Goal: Transaction & Acquisition: Book appointment/travel/reservation

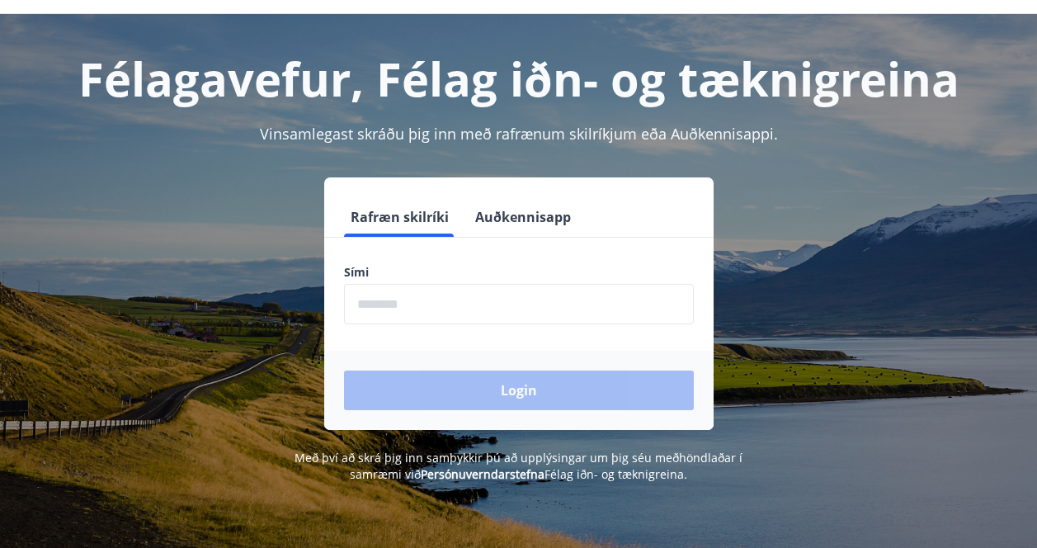
scroll to position [54, 0]
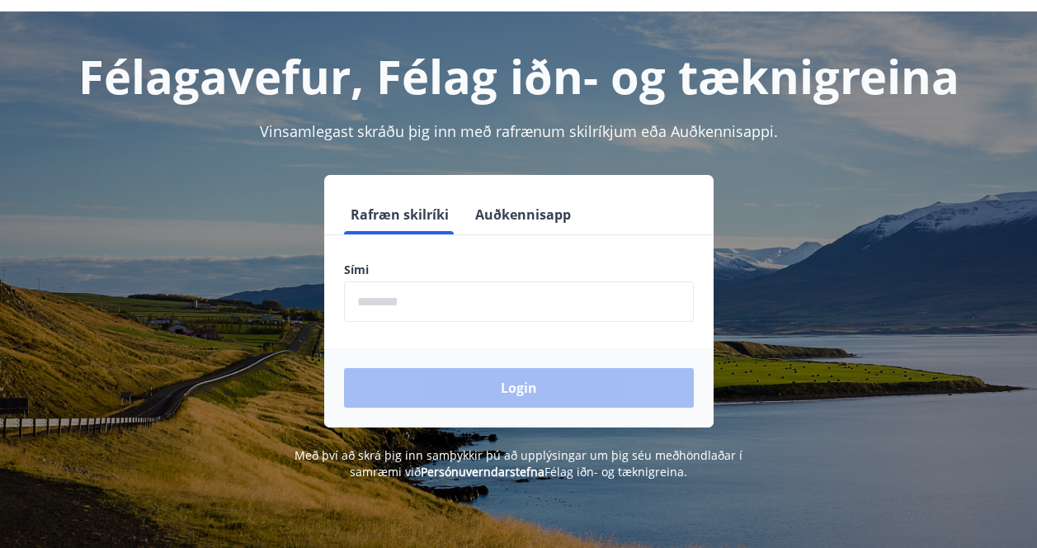
click at [468, 306] on input "phone" at bounding box center [519, 301] width 350 height 40
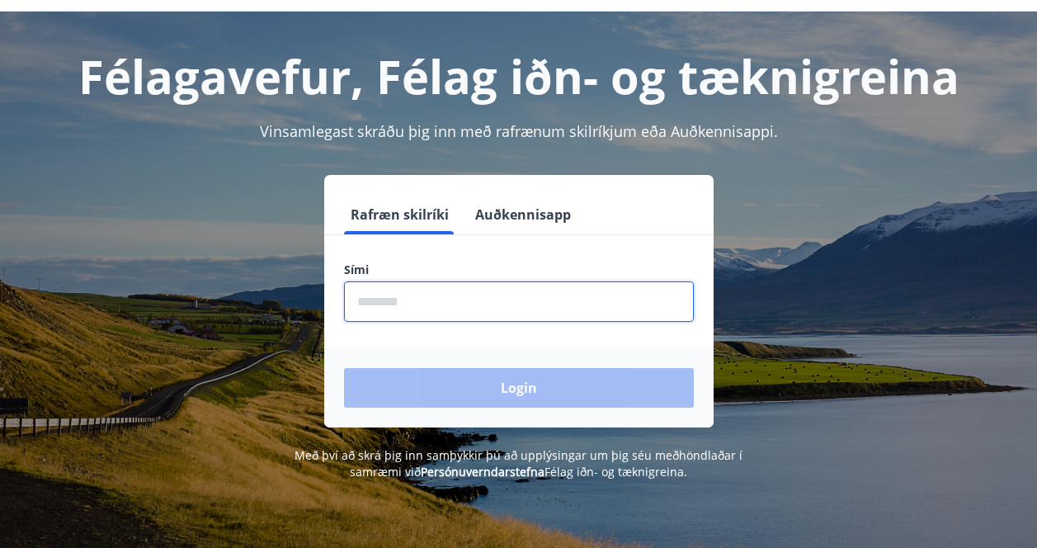
type input "********"
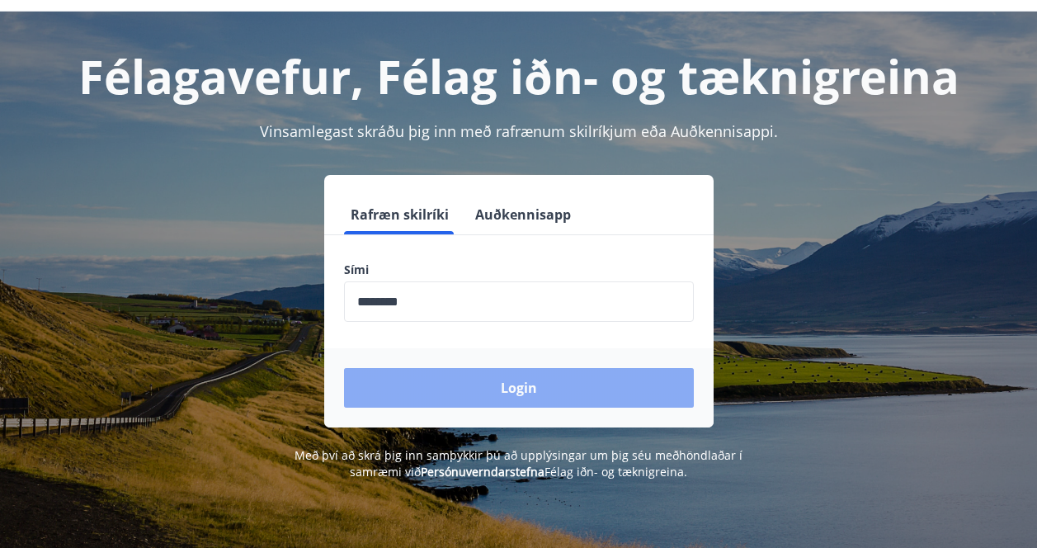
click at [459, 393] on button "Login" at bounding box center [519, 388] width 350 height 40
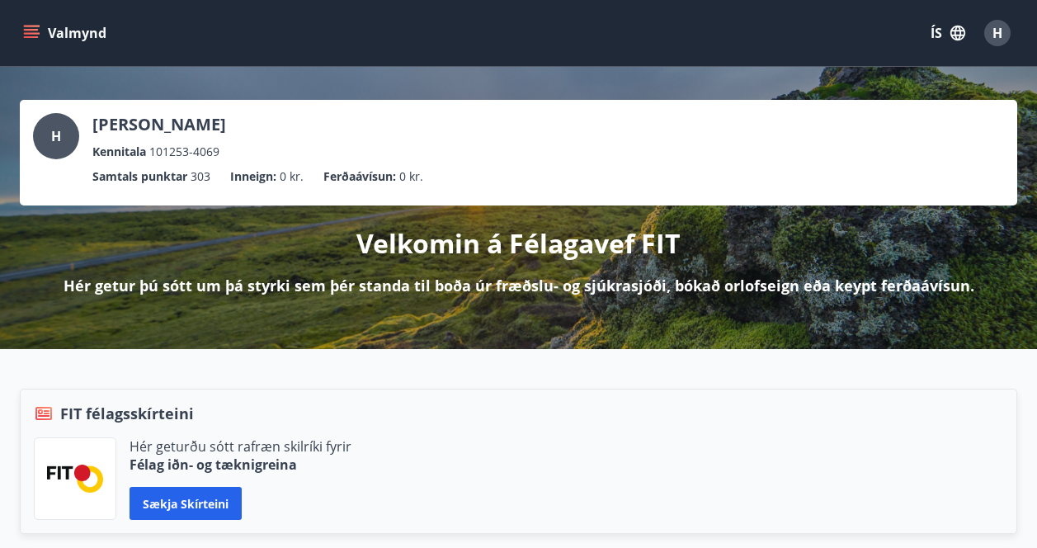
click at [20, 36] on button "Valmynd" at bounding box center [66, 33] width 93 height 30
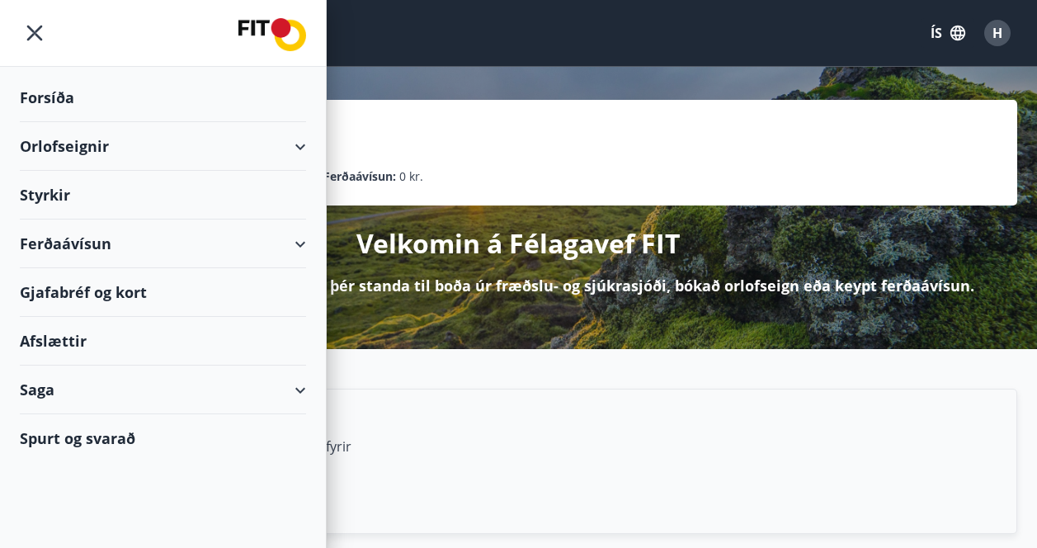
click at [82, 391] on div "Saga" at bounding box center [163, 389] width 286 height 49
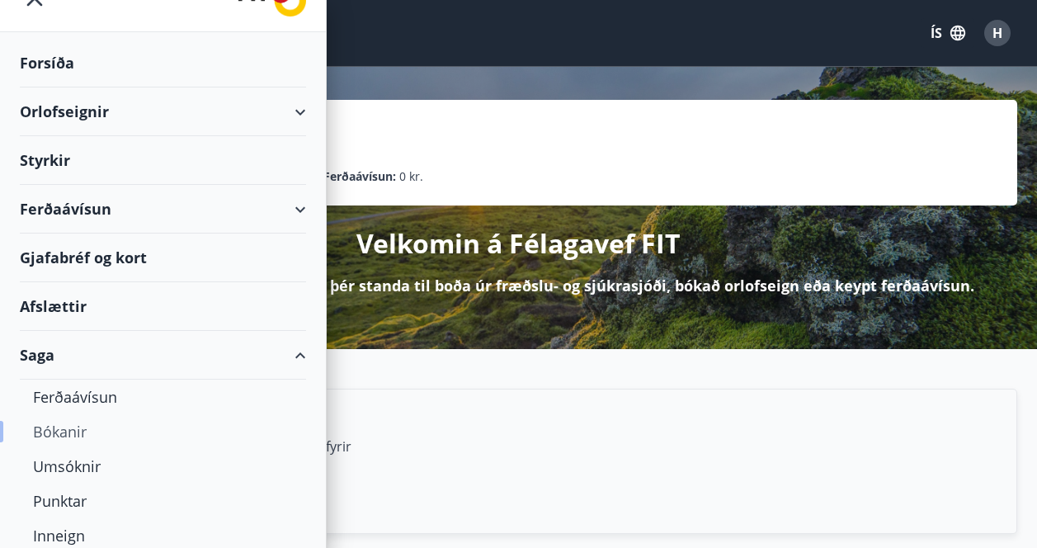
click at [107, 429] on div "Bókanir" at bounding box center [163, 431] width 260 height 35
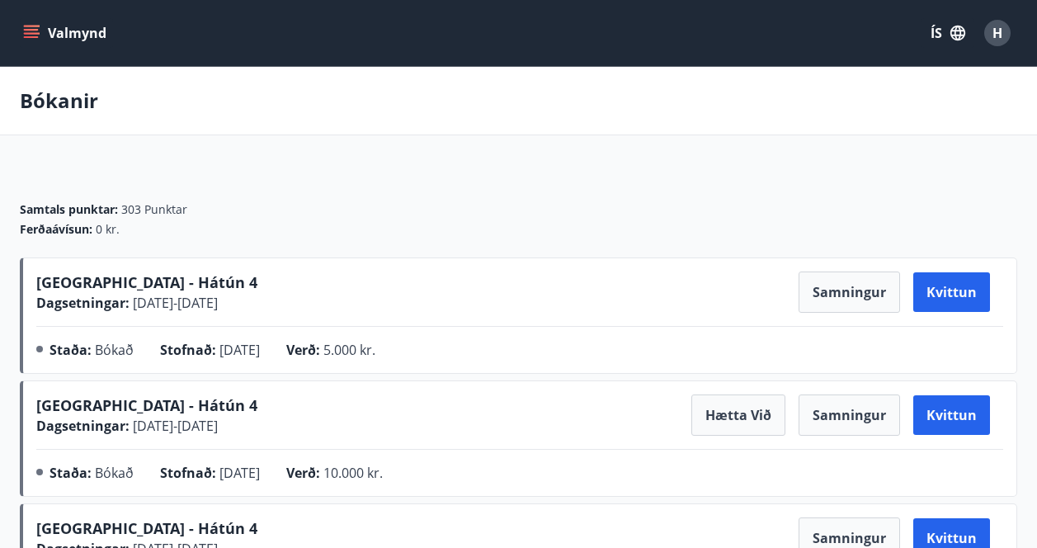
click at [26, 29] on icon "menu" at bounding box center [31, 30] width 15 height 2
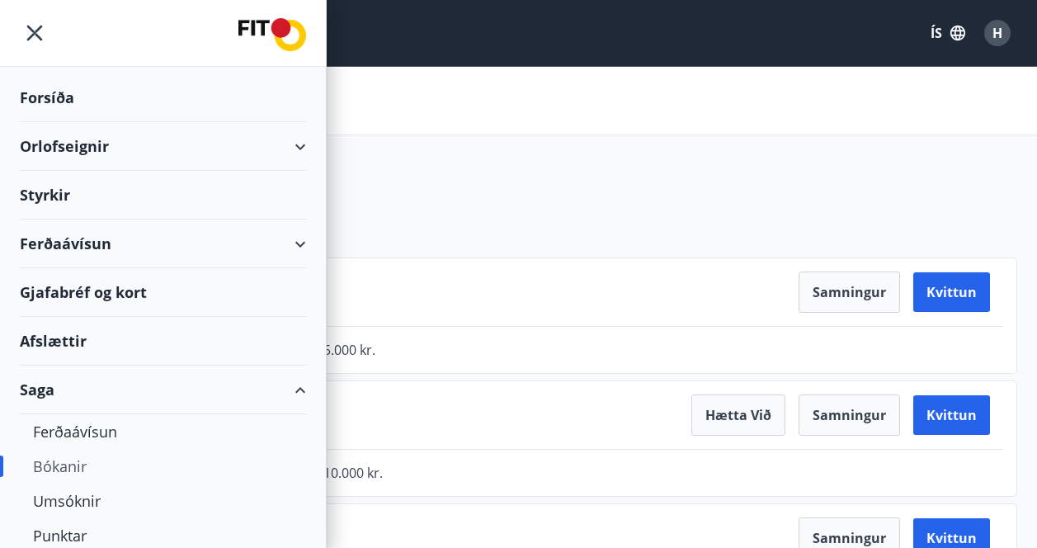
click at [92, 152] on div "Orlofseignir" at bounding box center [163, 146] width 286 height 49
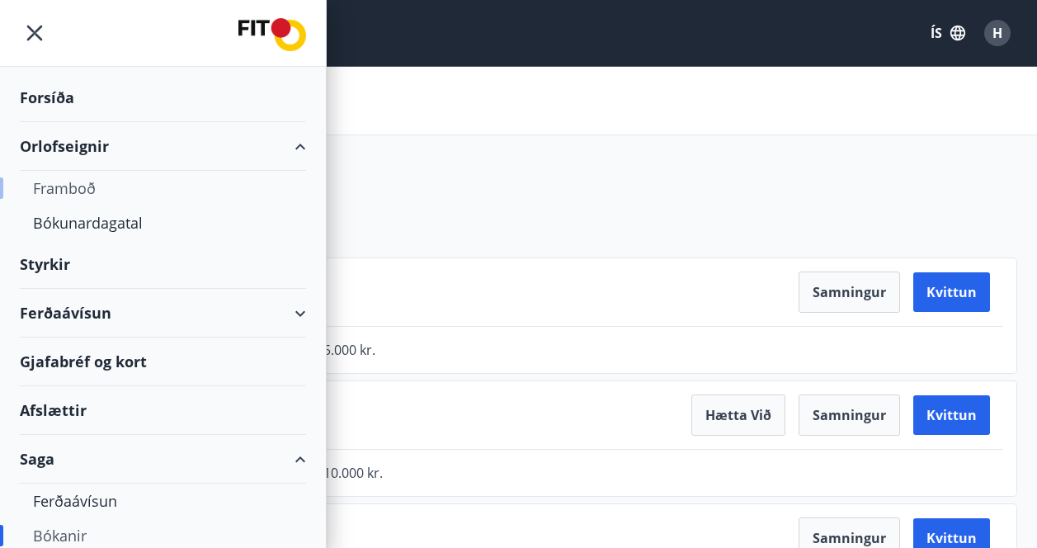
click at [90, 192] on div "Framboð" at bounding box center [163, 188] width 260 height 35
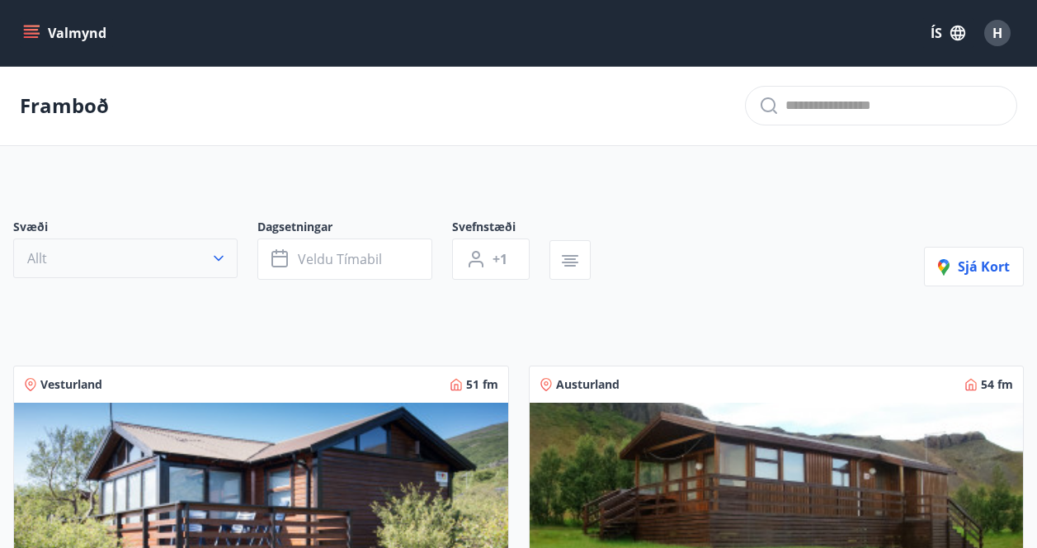
click at [194, 262] on button "Allt" at bounding box center [125, 258] width 224 height 40
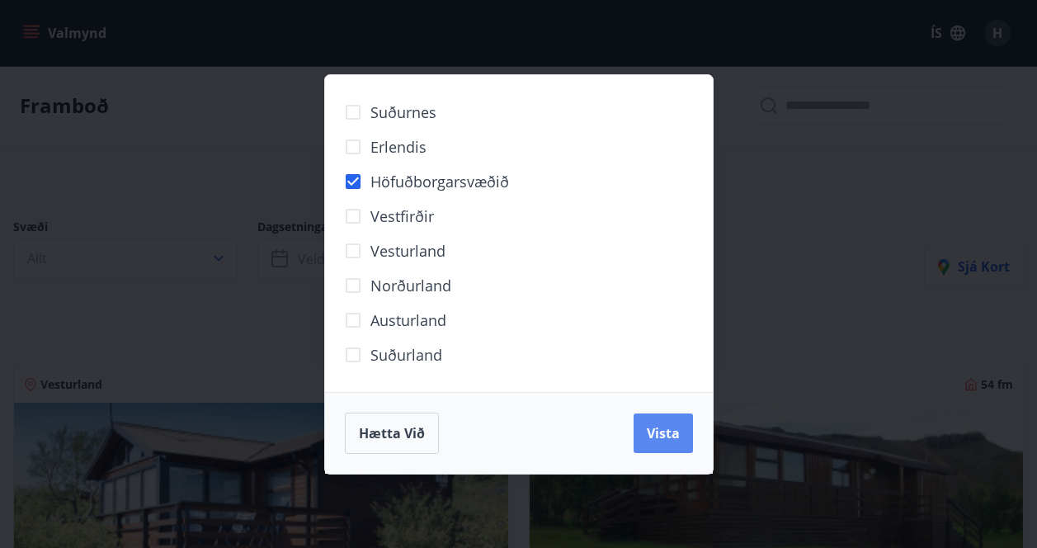
click at [657, 440] on span "Vista" at bounding box center [663, 433] width 33 height 18
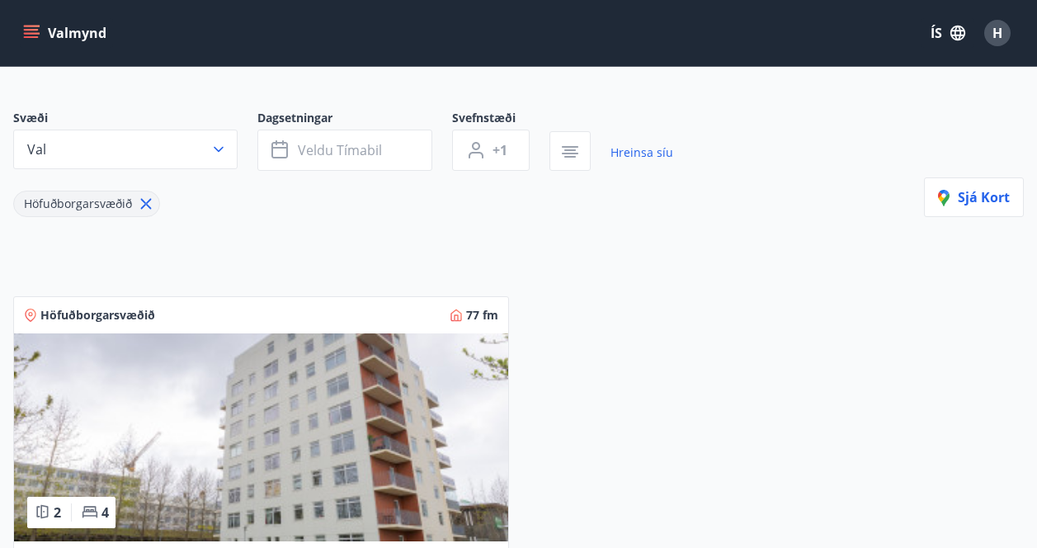
scroll to position [108, 0]
click at [222, 147] on icon "button" at bounding box center [218, 150] width 16 height 16
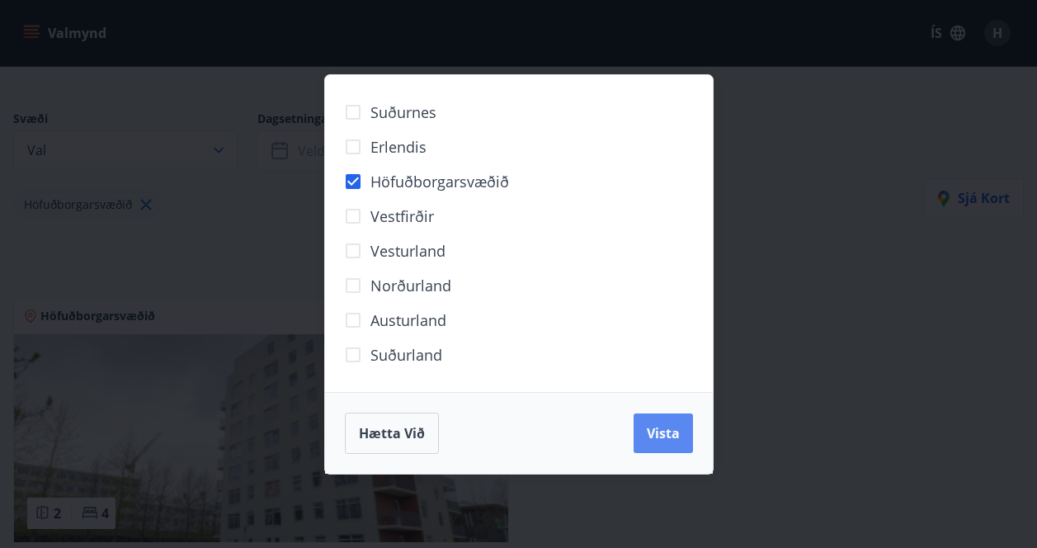
click at [686, 431] on button "Vista" at bounding box center [662, 433] width 59 height 40
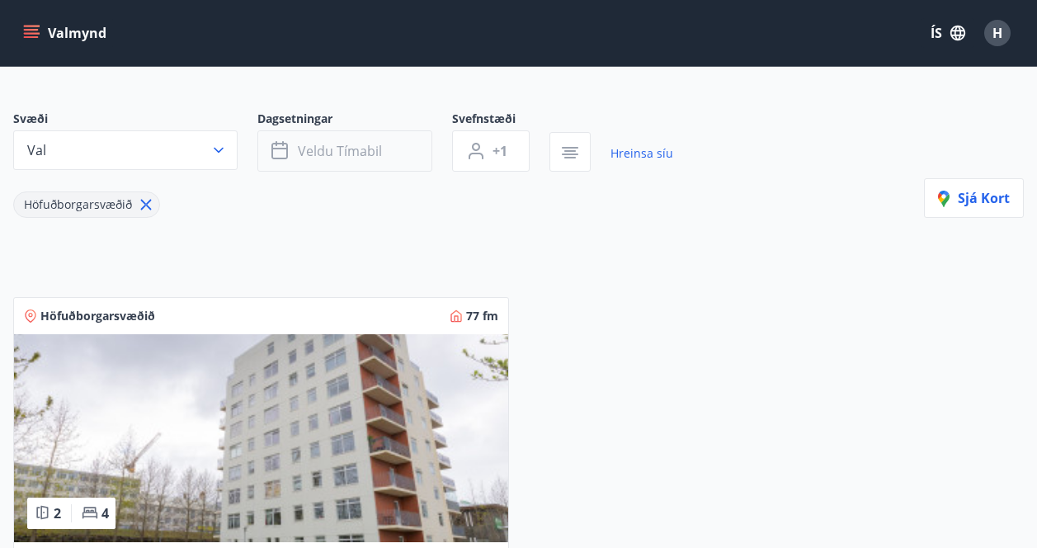
click at [364, 150] on span "Veldu tímabil" at bounding box center [340, 151] width 84 height 18
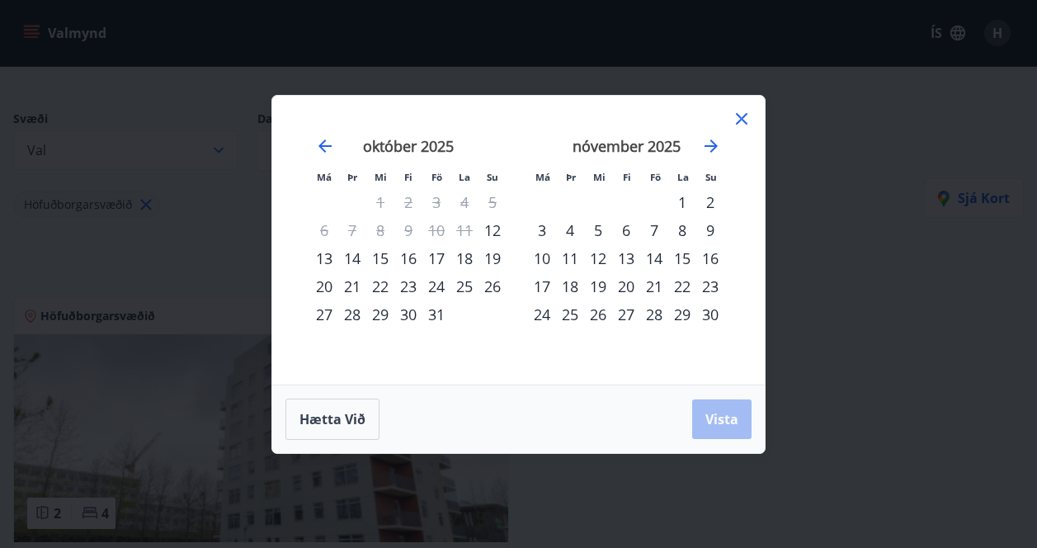
click at [324, 281] on div "20" at bounding box center [324, 286] width 28 height 28
click at [355, 289] on div "21" at bounding box center [352, 286] width 28 height 28
click at [708, 421] on span "Vista" at bounding box center [721, 419] width 33 height 18
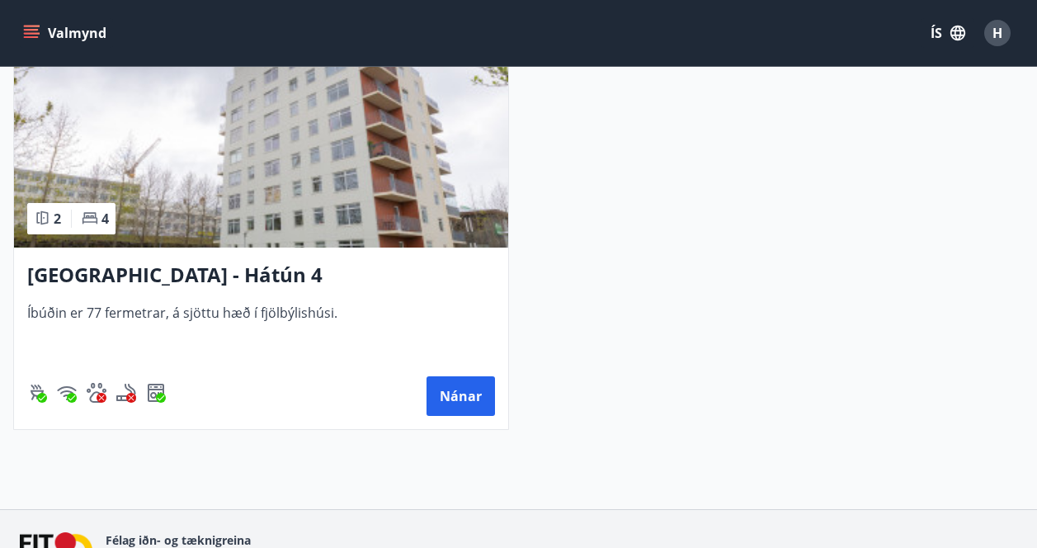
scroll to position [463, 0]
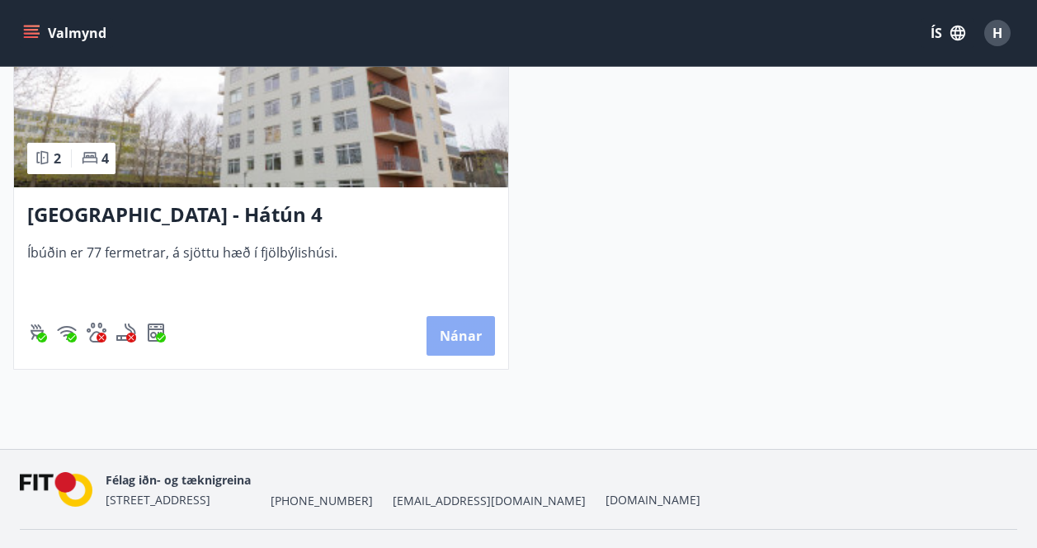
click at [475, 354] on button "Nánar" at bounding box center [460, 336] width 68 height 40
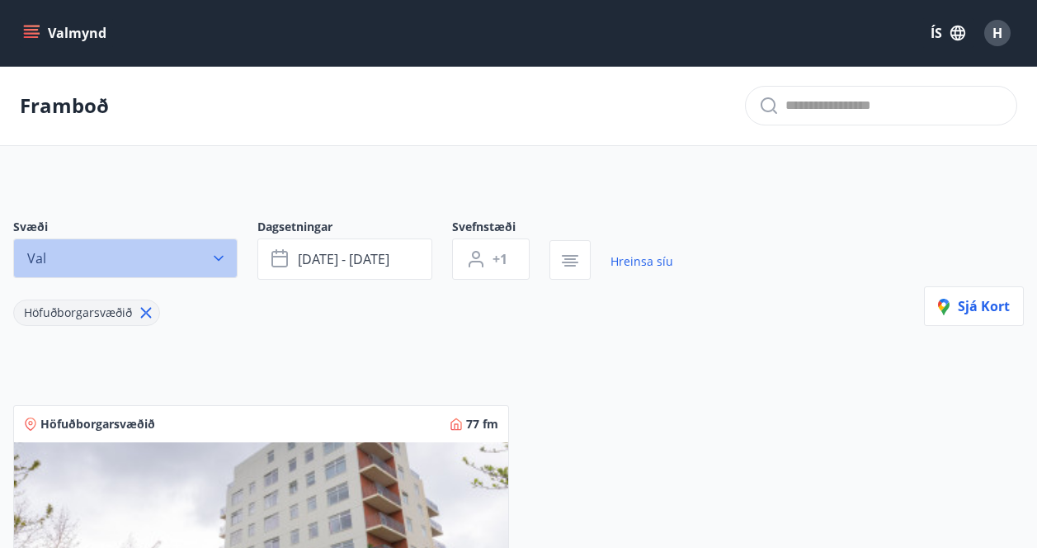
click at [218, 261] on icon "button" at bounding box center [218, 258] width 16 height 16
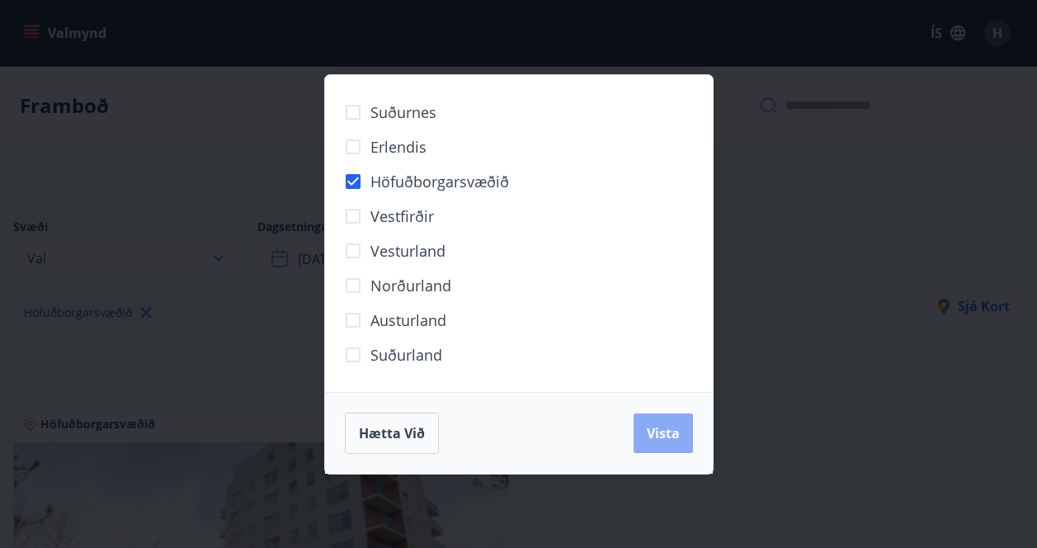
click at [671, 428] on span "Vista" at bounding box center [663, 433] width 33 height 18
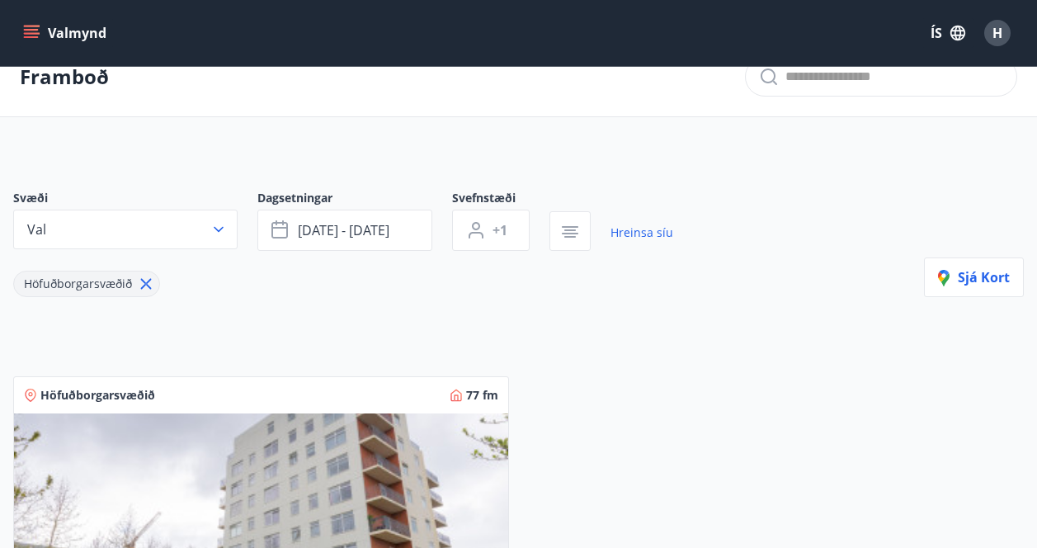
scroll to position [26, 0]
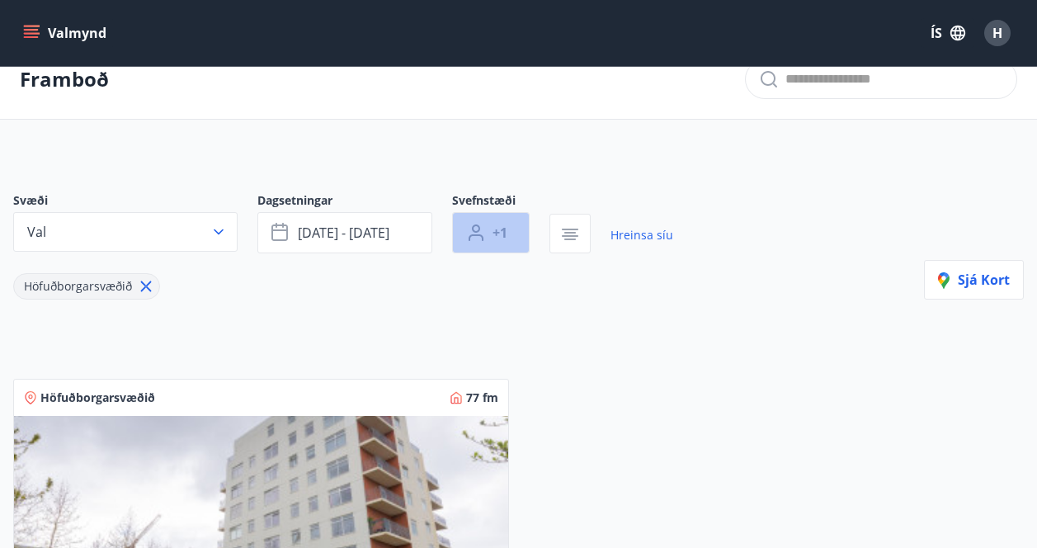
click at [506, 223] on button "+1" at bounding box center [491, 232] width 78 height 41
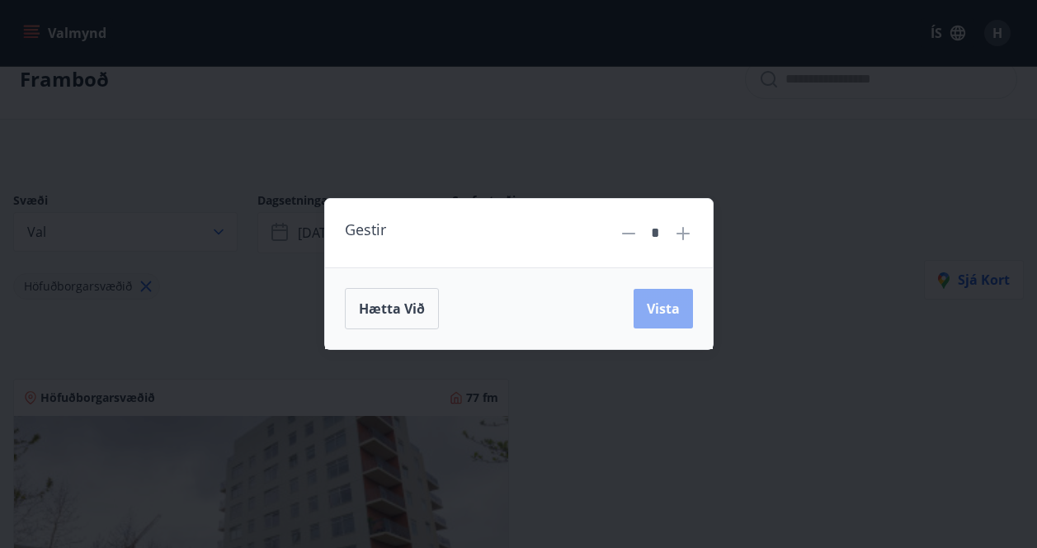
click at [654, 308] on span "Vista" at bounding box center [663, 308] width 33 height 18
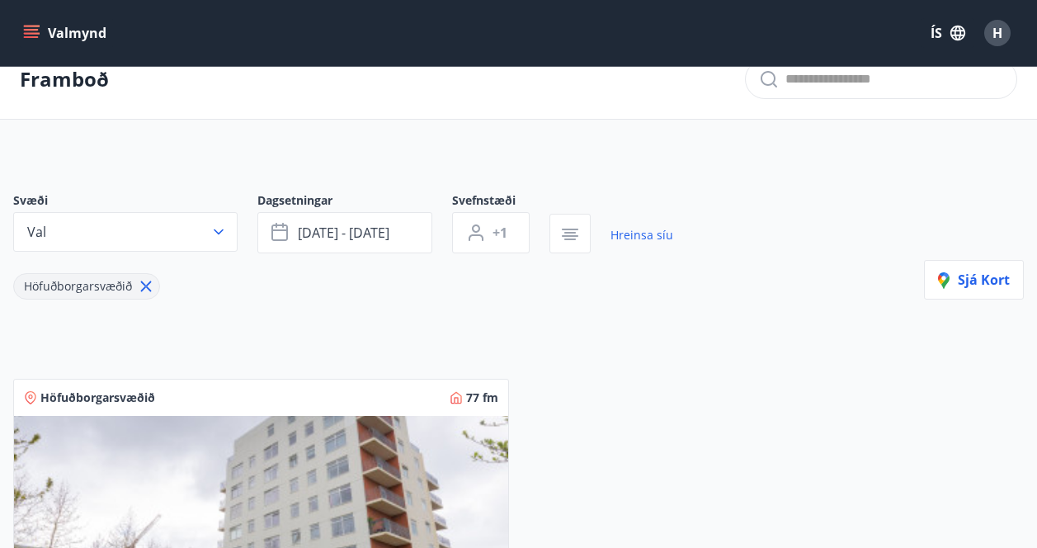
scroll to position [0, 0]
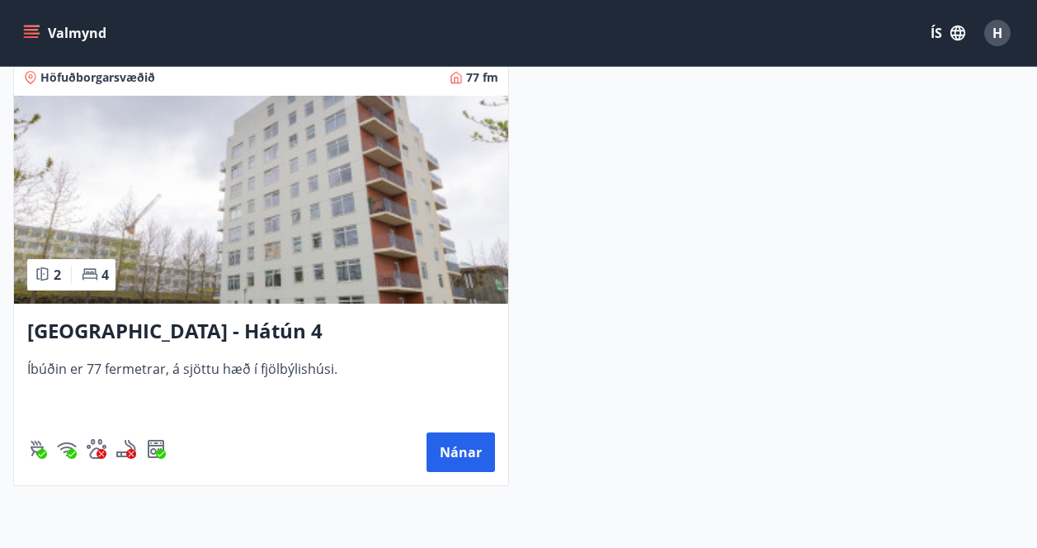
scroll to position [351, 0]
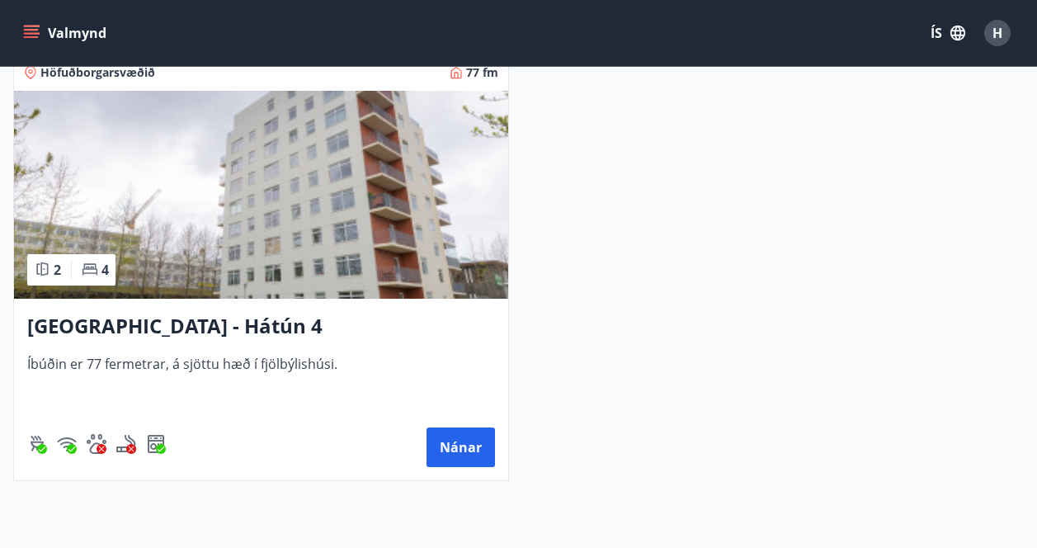
click at [126, 175] on img at bounding box center [261, 195] width 494 height 208
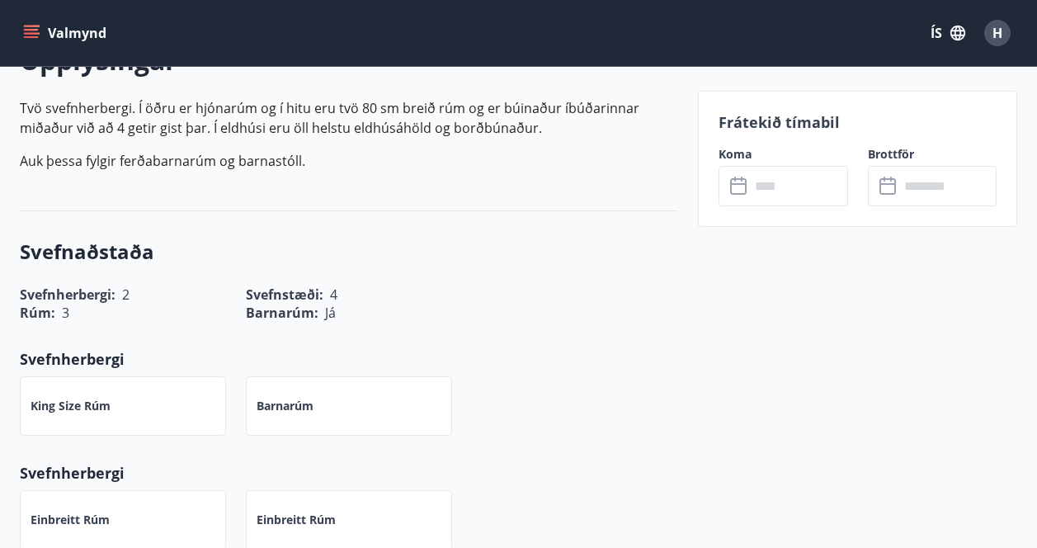
scroll to position [511, 0]
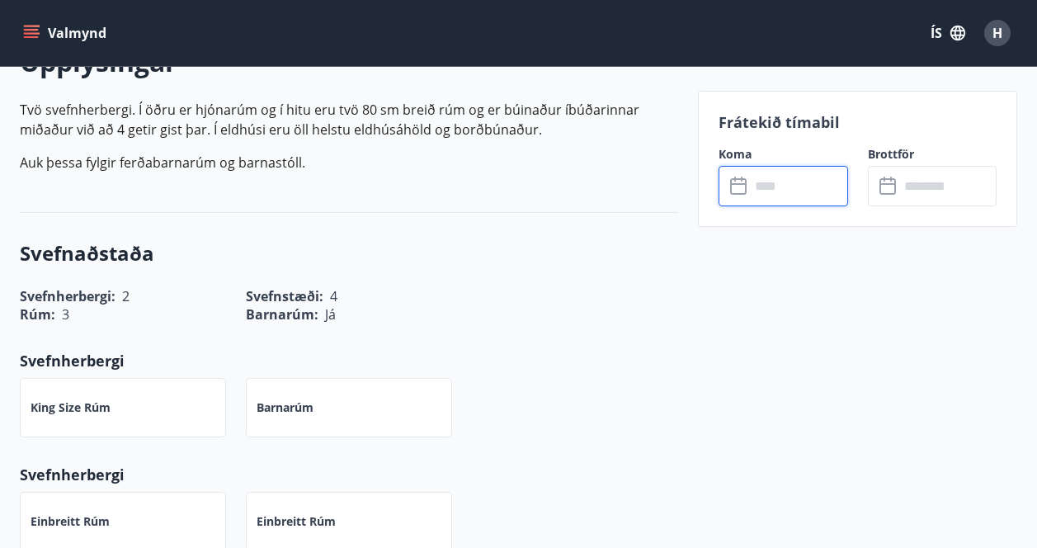
click at [761, 195] on input "text" at bounding box center [799, 186] width 98 height 40
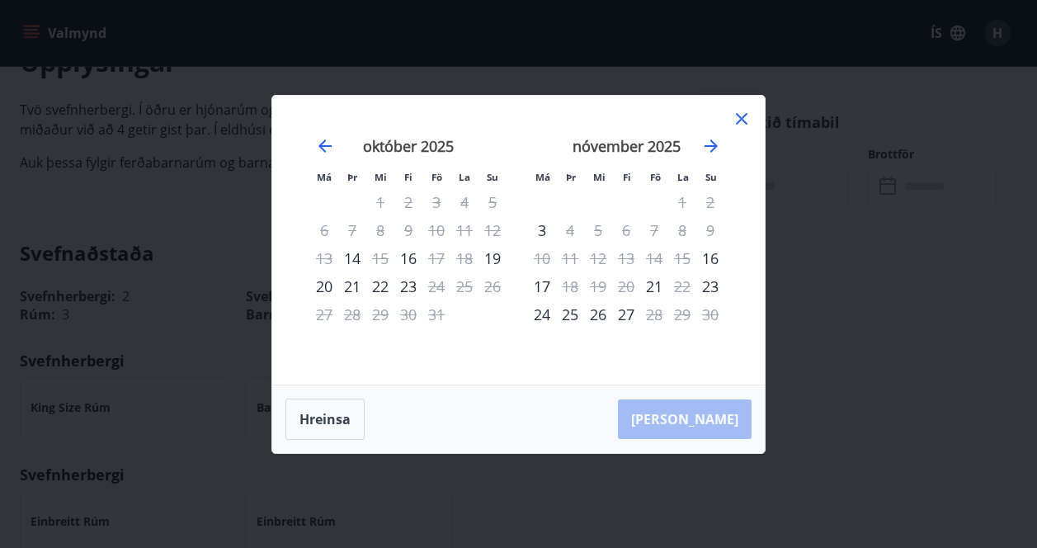
click at [354, 290] on div "21" at bounding box center [352, 286] width 28 height 28
click at [379, 289] on div "22" at bounding box center [380, 286] width 28 height 28
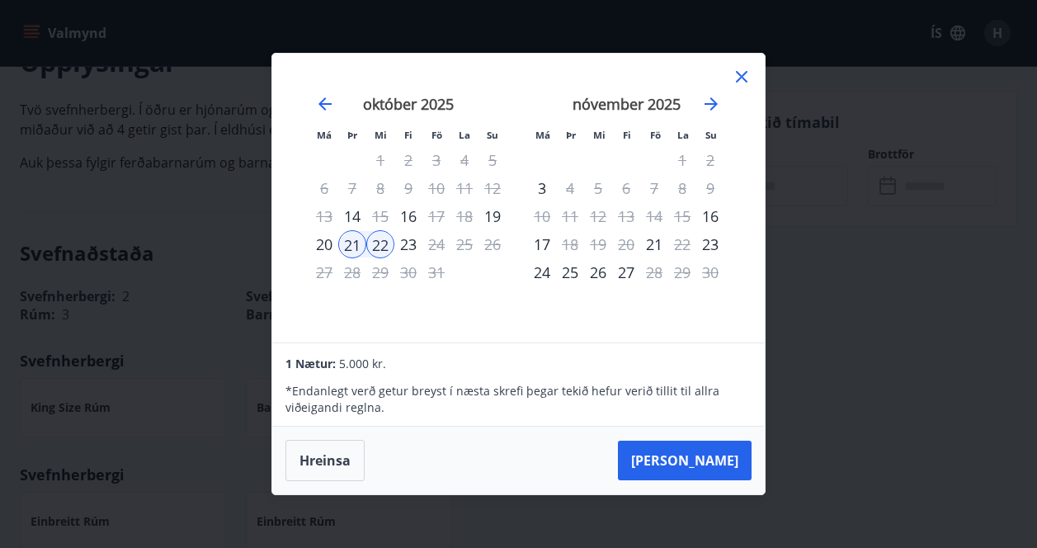
click at [330, 248] on div "20" at bounding box center [324, 244] width 28 height 28
click at [390, 247] on div "22" at bounding box center [380, 244] width 28 height 28
click at [384, 246] on div "22" at bounding box center [380, 244] width 28 height 28
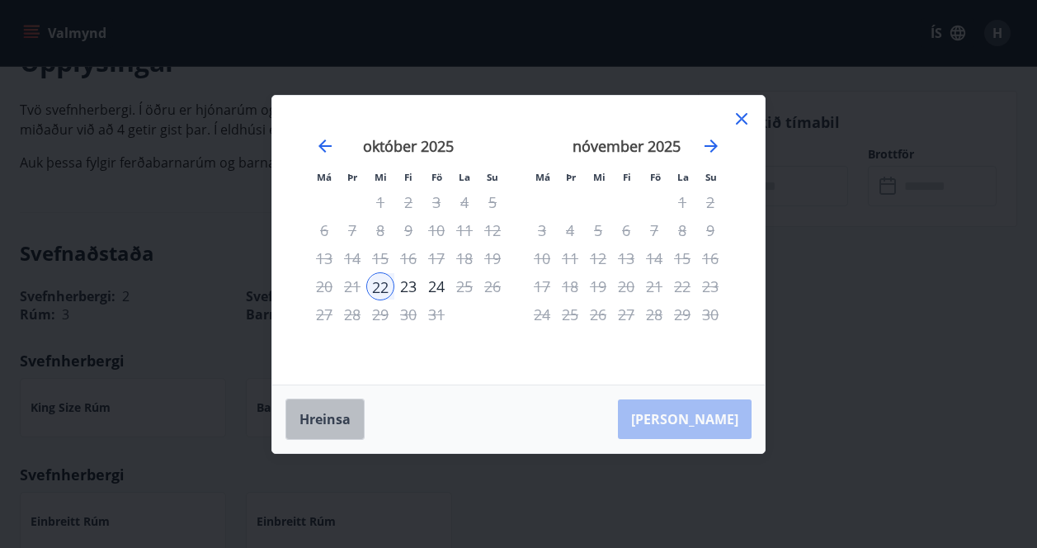
click at [330, 420] on button "Hreinsa" at bounding box center [324, 418] width 79 height 41
click at [327, 286] on div "20" at bounding box center [324, 286] width 28 height 28
click at [345, 286] on div "21" at bounding box center [352, 286] width 28 height 28
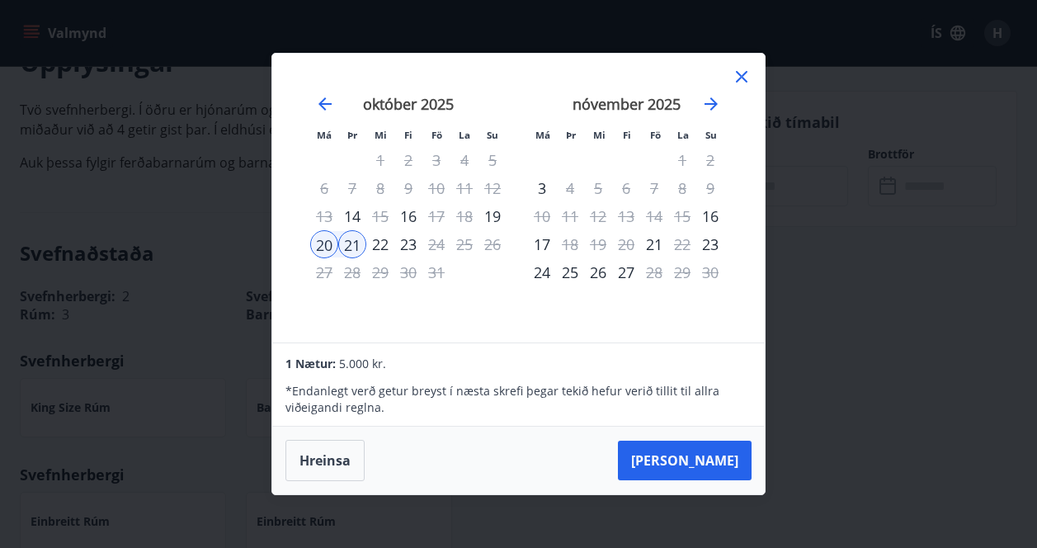
click at [413, 303] on div "[DATE] 1 2 3 4 5 6 7 8 9 10 11 12 13 14 15 16 17 18 19 20 21 22 23 24 25 26 27 …" at bounding box center [408, 208] width 218 height 271
click at [329, 447] on button "Hreinsa" at bounding box center [324, 460] width 79 height 41
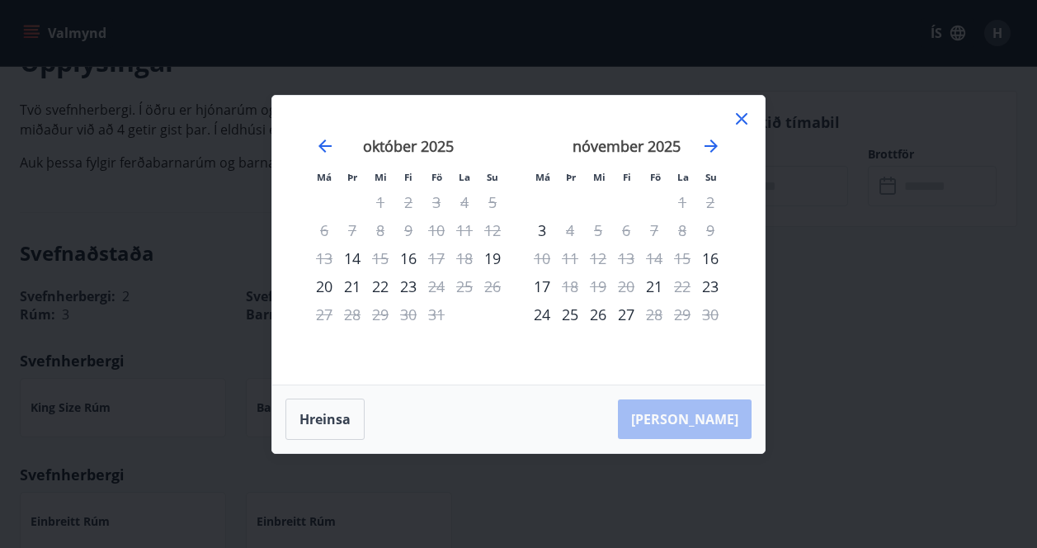
click at [746, 119] on icon at bounding box center [742, 119] width 20 height 20
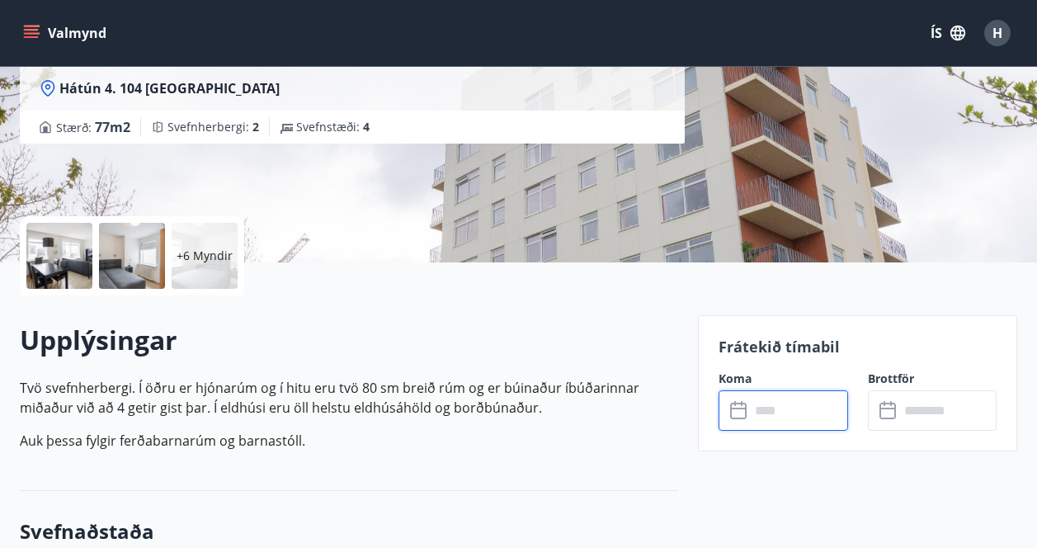
scroll to position [230, 0]
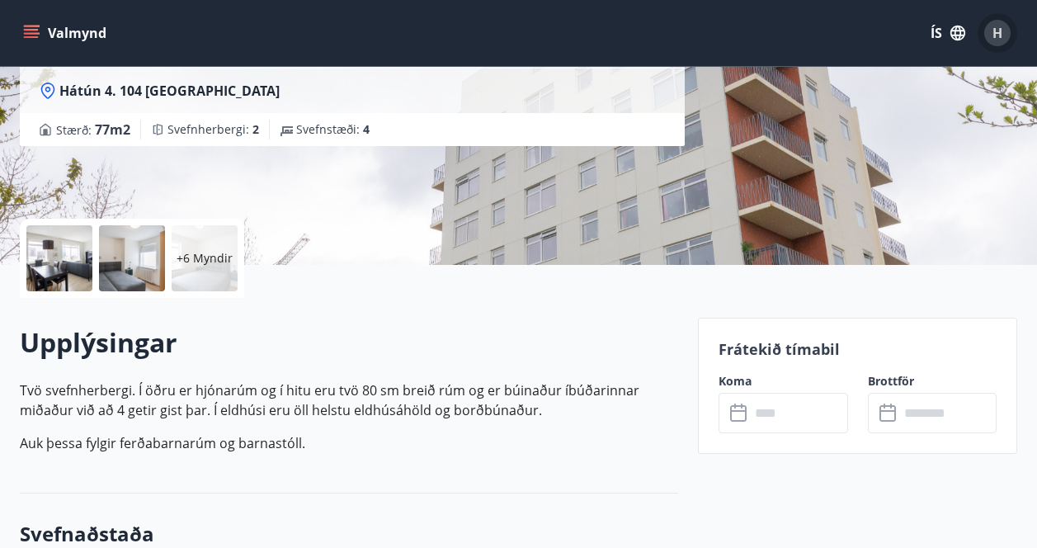
click at [996, 35] on span "H" at bounding box center [997, 33] width 10 height 18
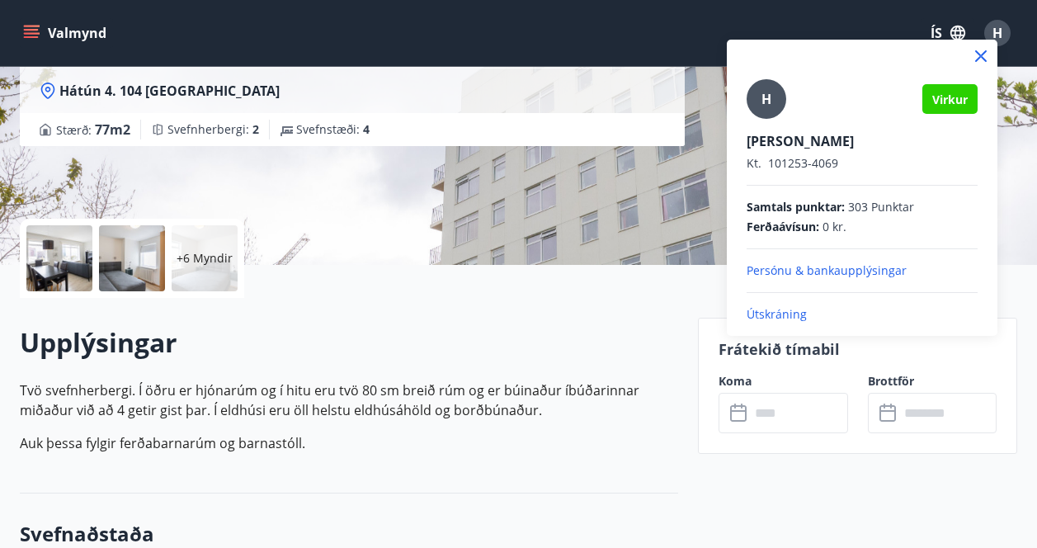
click at [800, 314] on p "Útskráning" at bounding box center [861, 314] width 231 height 16
click at [765, 314] on p "Útskráning" at bounding box center [861, 314] width 231 height 16
